Goal: Information Seeking & Learning: Check status

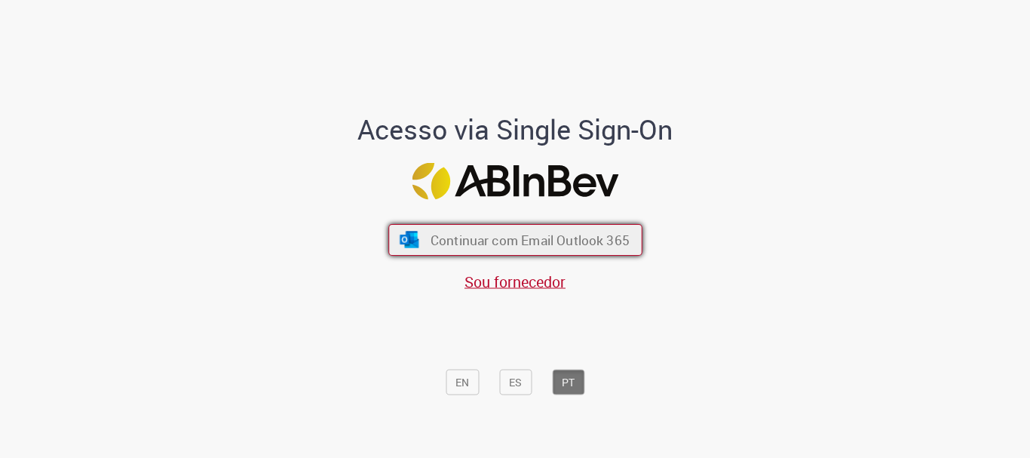
click at [465, 234] on span "Continuar com Email Outlook 365" at bounding box center [529, 239] width 199 height 17
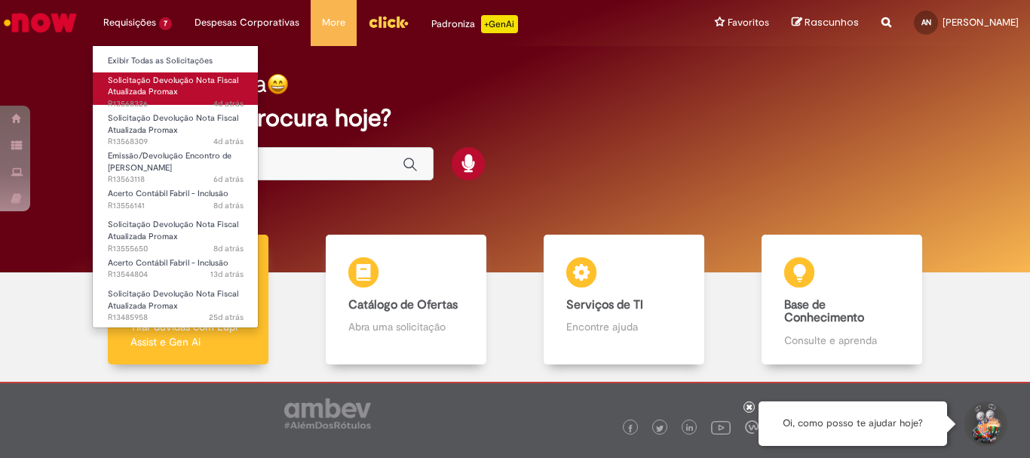
click at [138, 88] on span "Solicitação Devolução Nota Fiscal Atualizada Promax" at bounding box center [173, 86] width 130 height 23
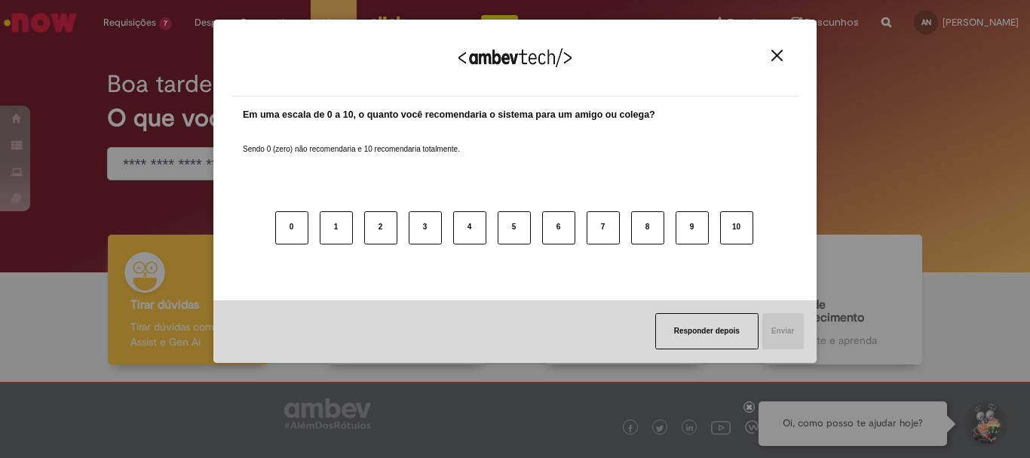
click at [782, 54] on img "Close" at bounding box center [776, 55] width 11 height 11
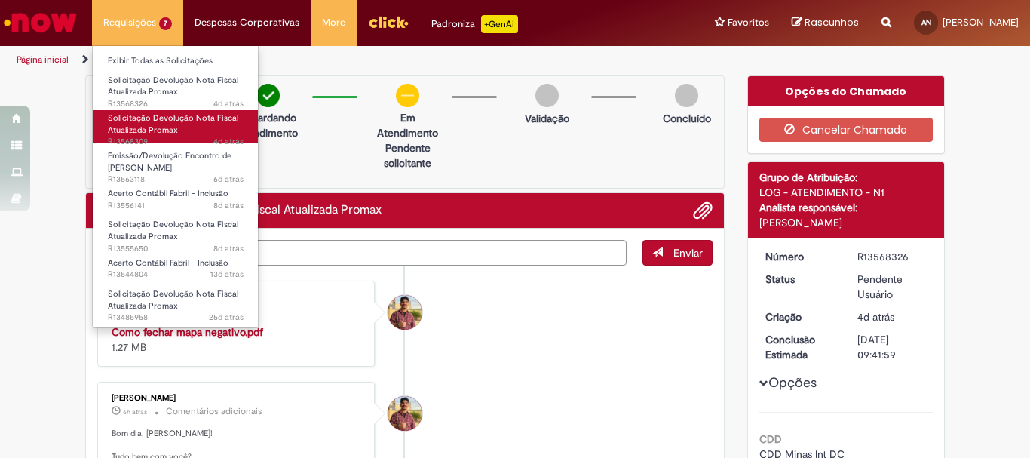
click at [166, 127] on span "Solicitação Devolução Nota Fiscal Atualizada Promax" at bounding box center [173, 123] width 130 height 23
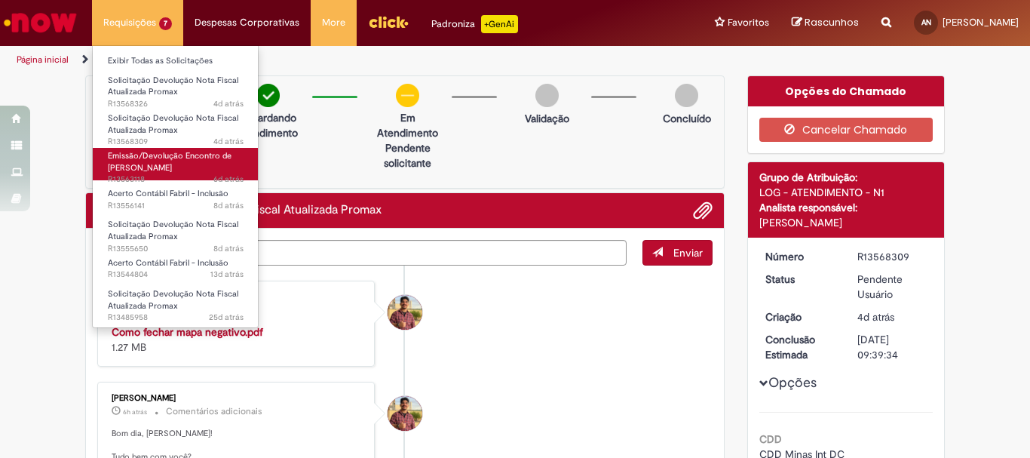
click at [177, 158] on span "Emissão/Devolução Encontro de Contas Fornecedor" at bounding box center [170, 161] width 124 height 23
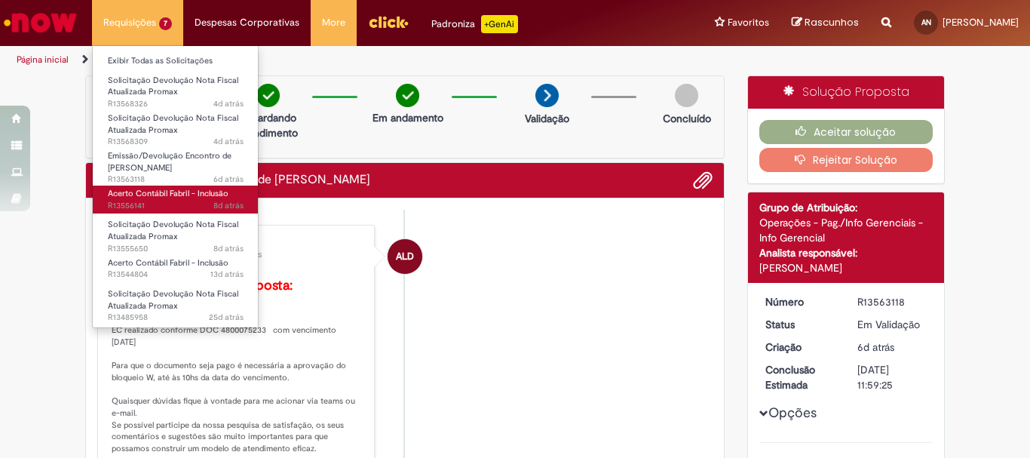
click at [164, 201] on span "8d atrás 8 dias atrás R13556141" at bounding box center [176, 206] width 136 height 12
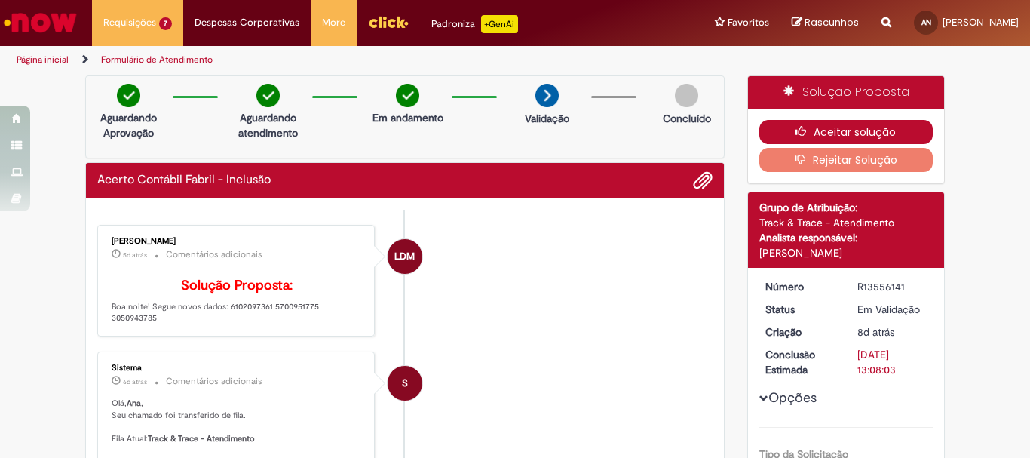
click at [819, 126] on button "Aceitar solução" at bounding box center [846, 132] width 174 height 24
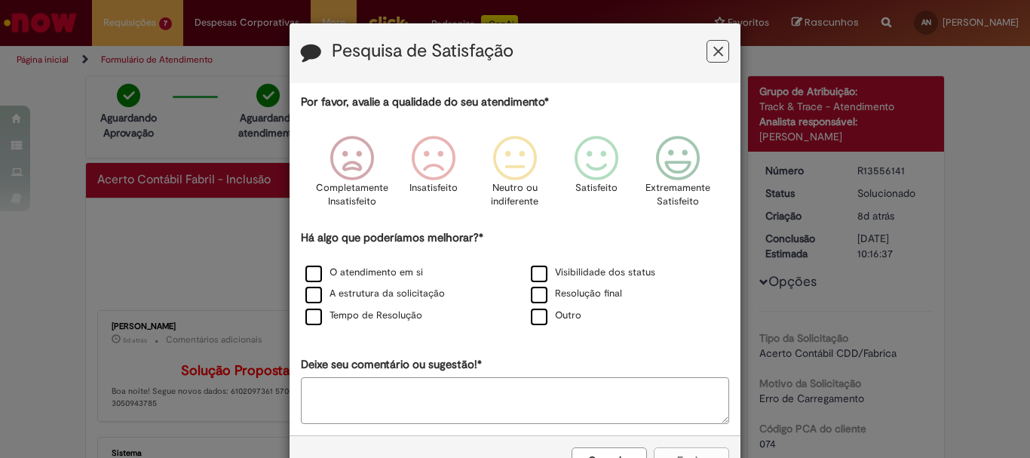
click at [713, 50] on icon "Feedback" at bounding box center [718, 52] width 10 height 16
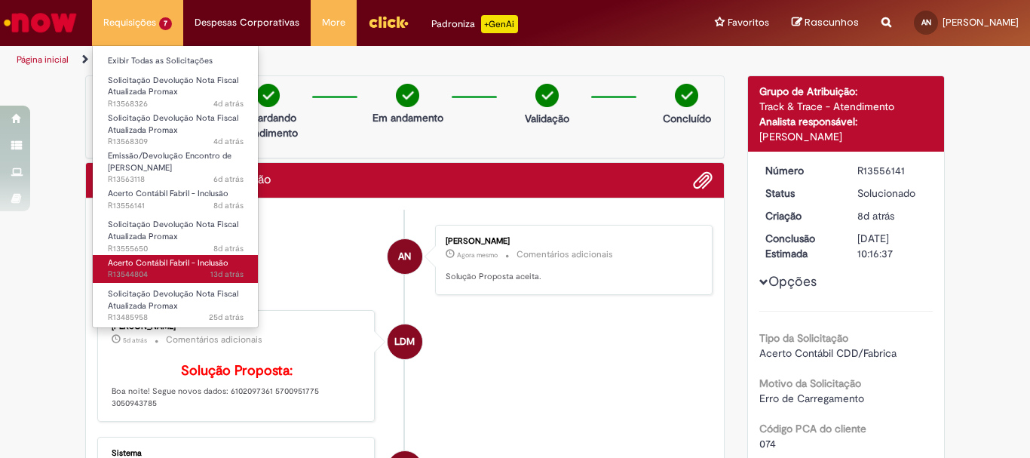
click at [165, 263] on span "Acerto Contábil Fabril - Inclusão" at bounding box center [168, 262] width 121 height 11
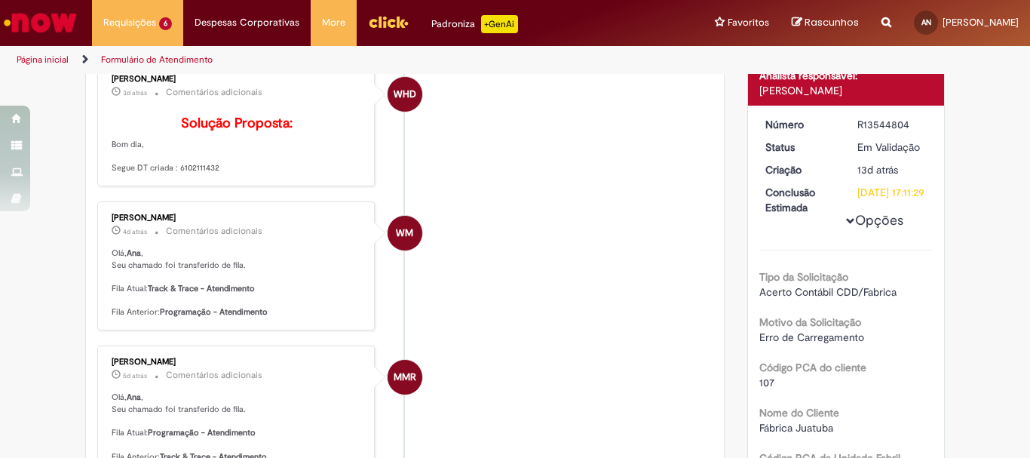
scroll to position [11, 0]
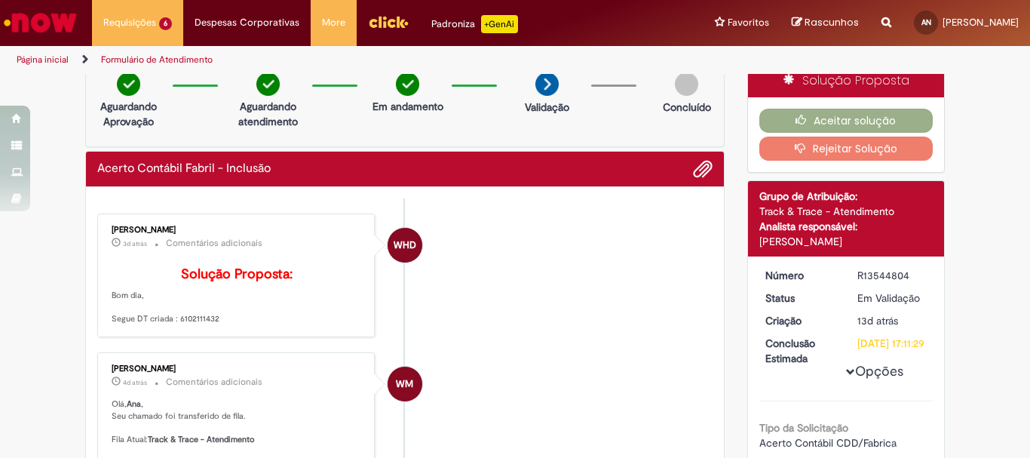
drag, startPoint x: 172, startPoint y: 341, endPoint x: 236, endPoint y: 340, distance: 64.1
click at [236, 325] on p "Solução Proposta: Bom dia, Segue DT criada : 6102111432" at bounding box center [237, 296] width 251 height 58
click at [547, 306] on li "WHD Weslley Henrique Dutra 3d atrás 3 dias atrás Comentários adicionais Solução…" at bounding box center [404, 275] width 615 height 124
drag, startPoint x: 171, startPoint y: 341, endPoint x: 211, endPoint y: 340, distance: 40.0
click at [211, 325] on p "Solução Proposta: Bom dia, Segue DT criada : 6102111432" at bounding box center [237, 296] width 251 height 58
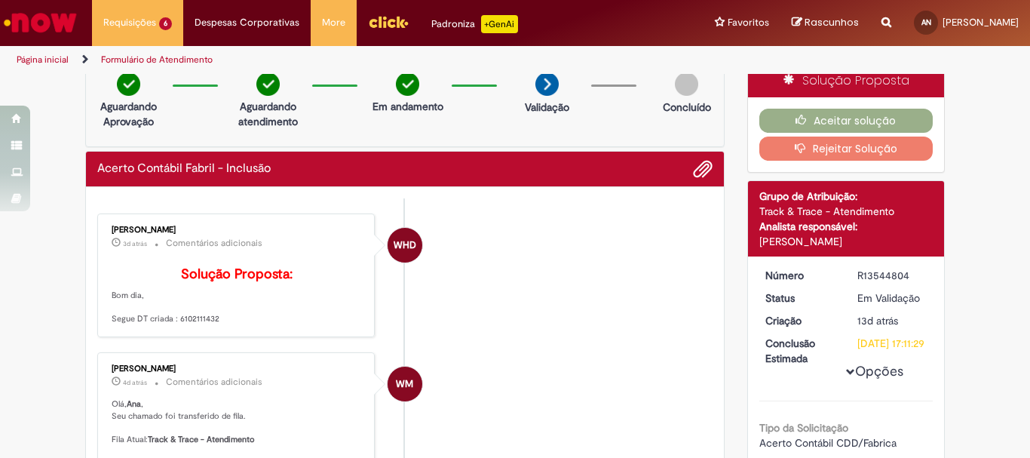
copy p "6102111432"
click at [295, 284] on p "Solução Proposta: Bom dia, Segue DT criada : 6102111432" at bounding box center [237, 296] width 251 height 58
drag, startPoint x: 204, startPoint y: 225, endPoint x: 93, endPoint y: 222, distance: 110.9
click at [97, 222] on div "Weslley Henrique Dutra 3d atrás 3 dias atrás Comentários adicionais Solução Pro…" at bounding box center [235, 275] width 277 height 124
copy div "Weslley Henrique Dutra"
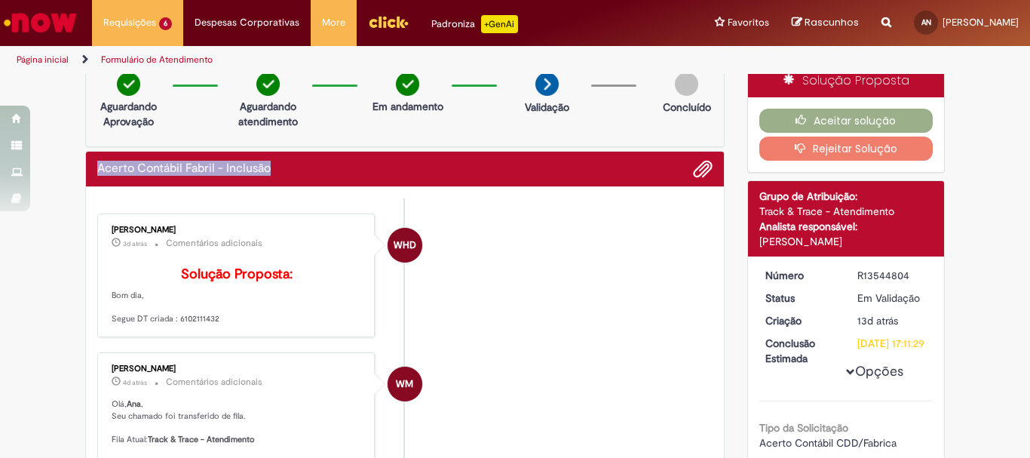
drag, startPoint x: 293, startPoint y: 167, endPoint x: 88, endPoint y: 170, distance: 205.1
click at [88, 170] on div "Acerto Contábil Fabril - Inclusão" at bounding box center [405, 169] width 638 height 35
copy h2 "Acerto Contábil Fabril - Inclusão"
drag, startPoint x: 852, startPoint y: 277, endPoint x: 903, endPoint y: 277, distance: 51.3
click at [903, 277] on div "R13544804" at bounding box center [892, 275] width 70 height 15
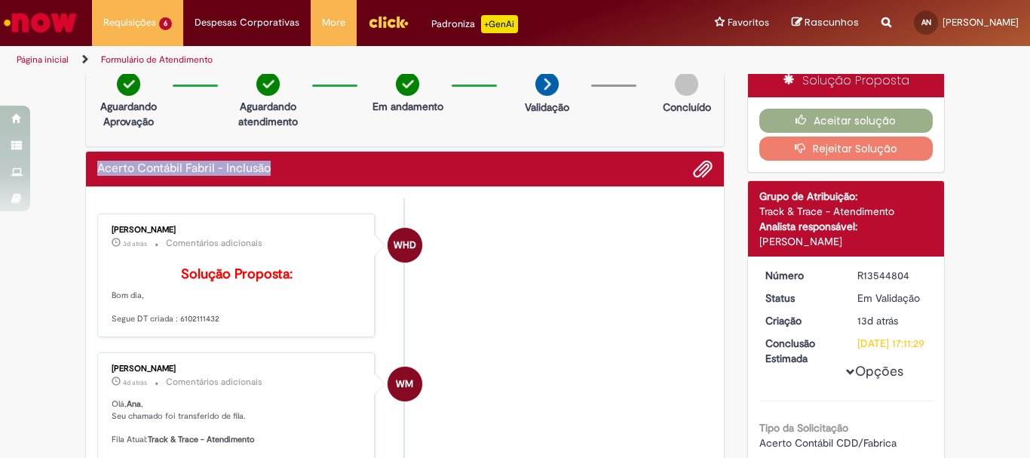
copy div "R13544804"
